Goal: Transaction & Acquisition: Subscribe to service/newsletter

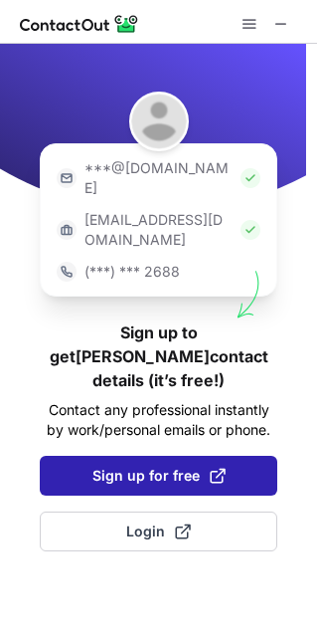
click at [136, 465] on span "Sign up for free" at bounding box center [158, 475] width 133 height 20
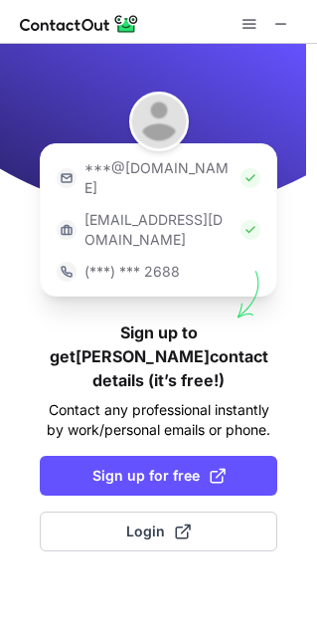
click at [268, 20] on div at bounding box center [266, 24] width 64 height 24
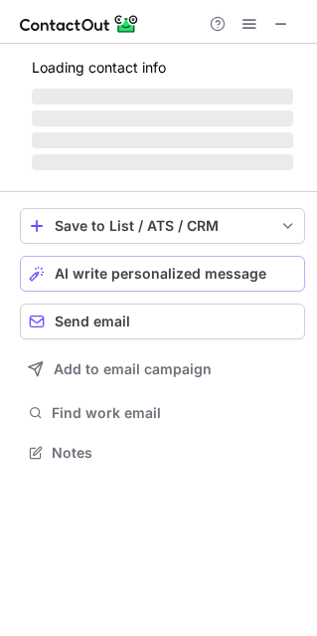
scroll to position [10, 10]
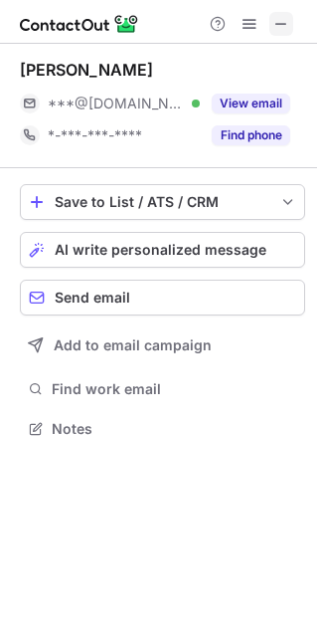
click at [277, 20] on span at bounding box center [282, 24] width 16 height 16
